Goal: Task Accomplishment & Management: Use online tool/utility

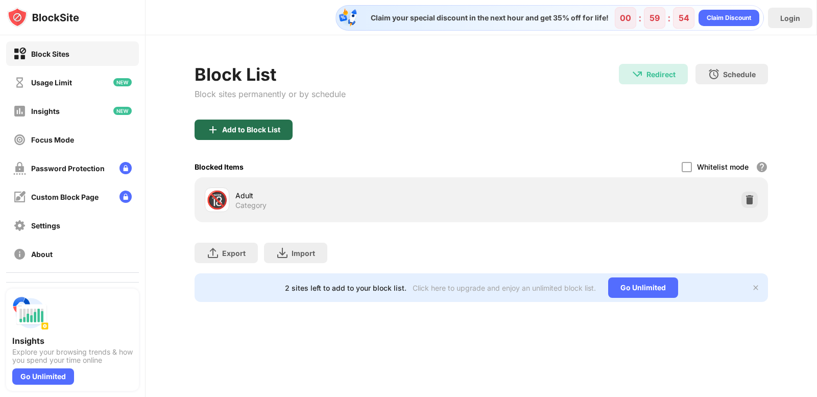
click at [284, 134] on div "Add to Block List" at bounding box center [244, 130] width 98 height 20
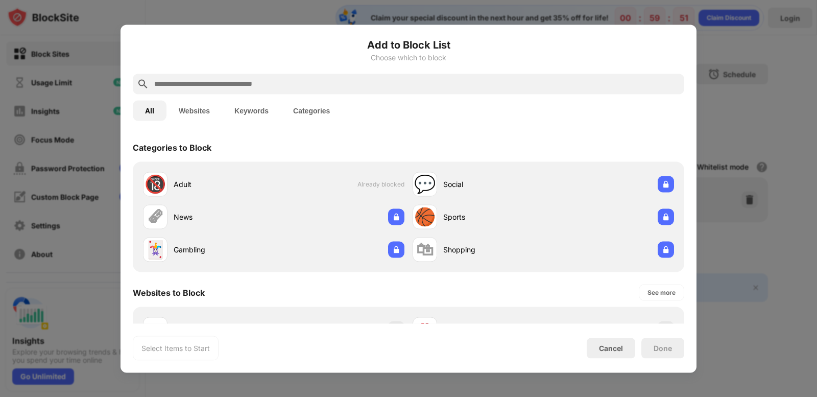
click at [286, 83] on input "text" at bounding box center [416, 84] width 527 height 12
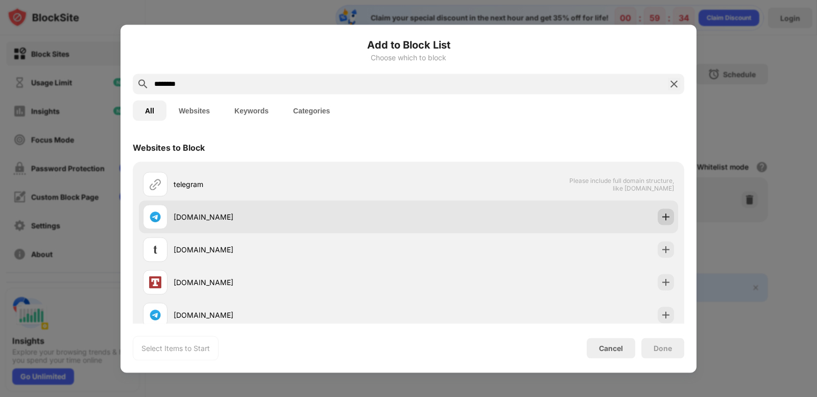
type input "********"
click at [662, 220] on img at bounding box center [666, 217] width 10 height 10
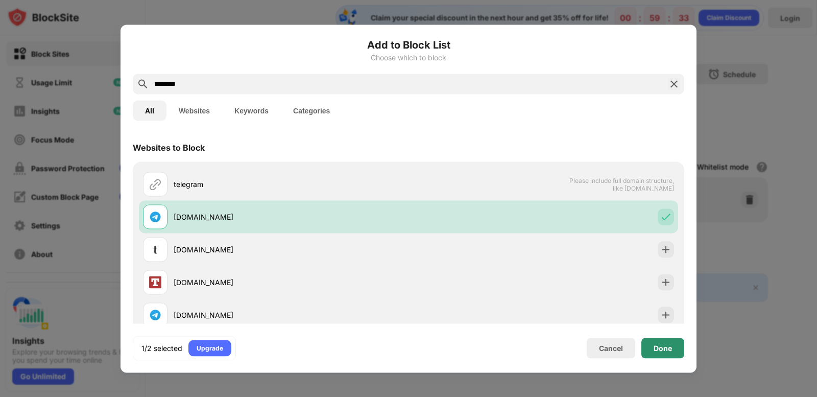
click at [650, 353] on div "Done" at bounding box center [663, 348] width 43 height 20
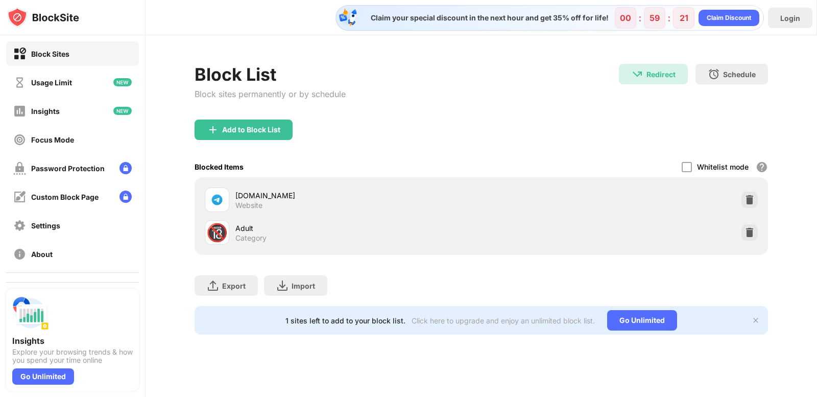
click at [607, 115] on div "Block List Block sites permanently or by schedule Redirect Redirect to [DOMAIN_…" at bounding box center [482, 92] width 574 height 56
